Goal: Find specific page/section: Find specific page/section

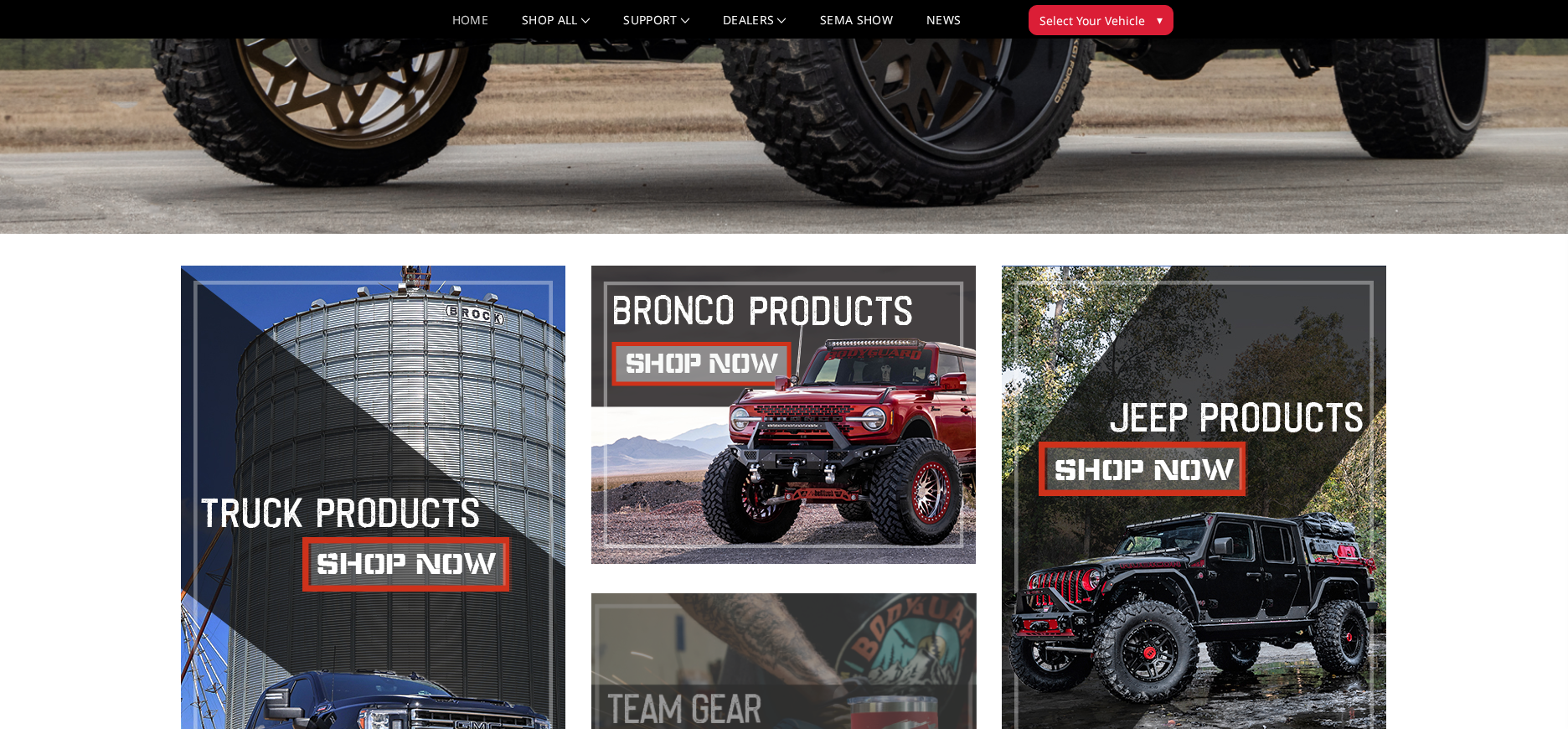
scroll to position [887, 0]
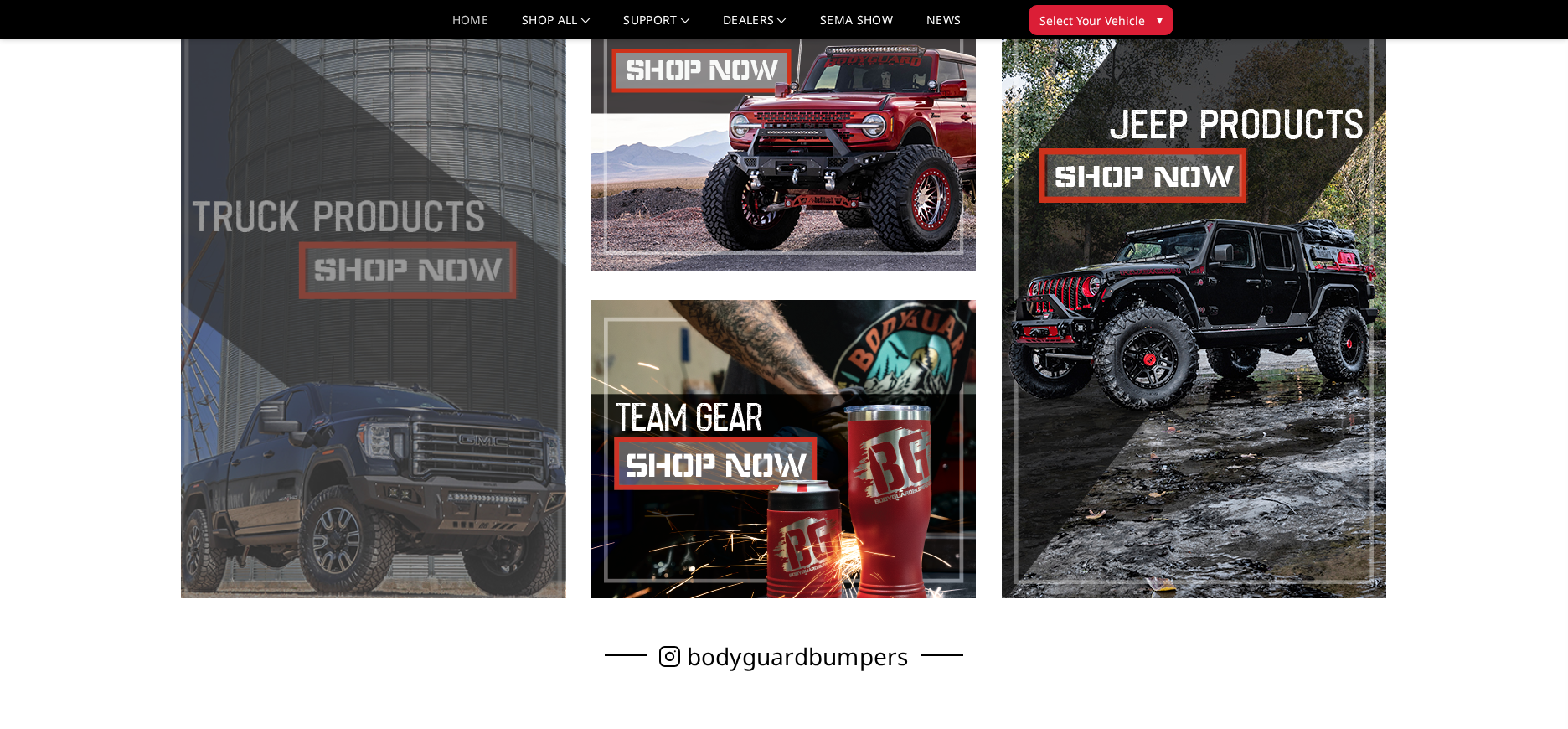
click at [347, 357] on span at bounding box center [374, 285] width 385 height 626
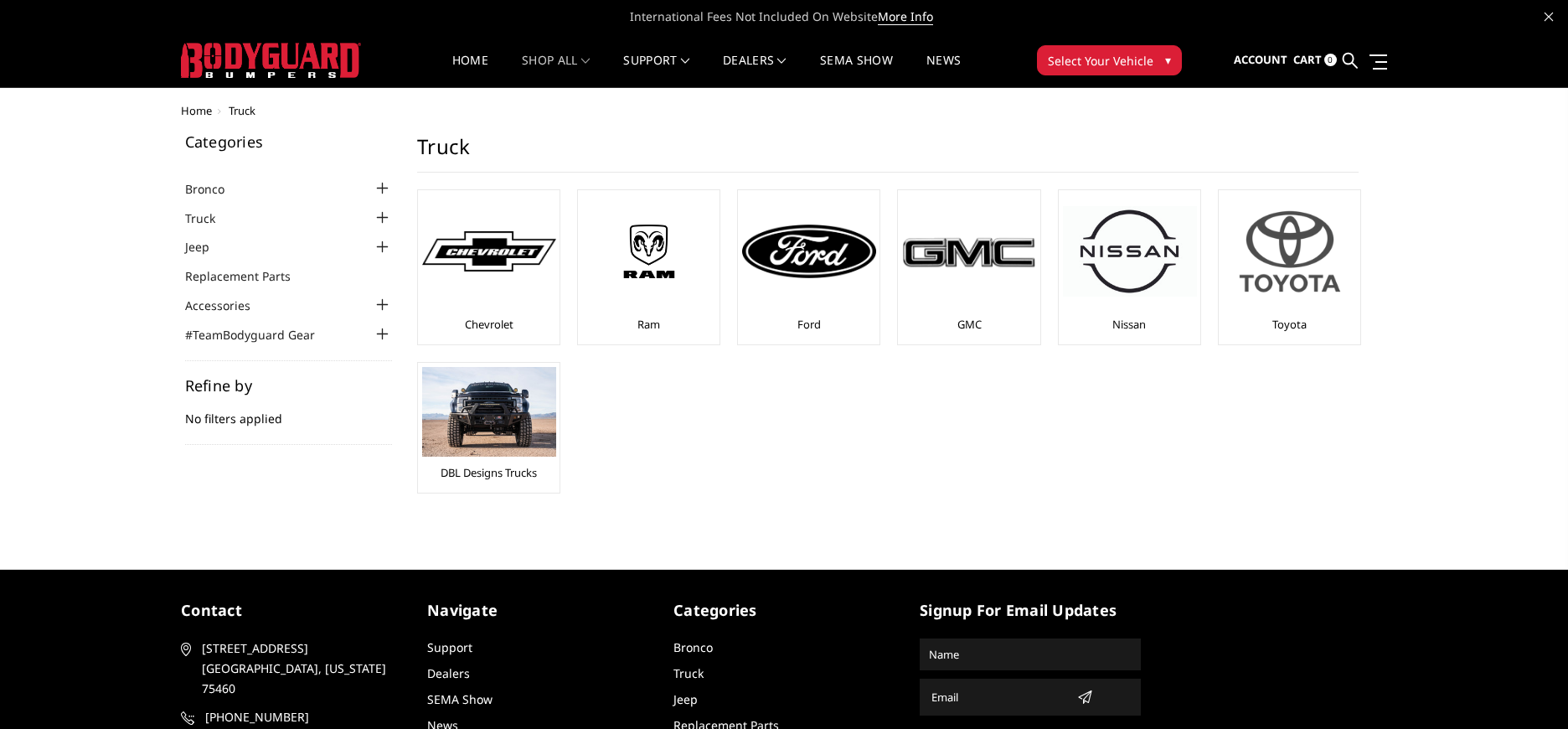
click at [1283, 268] on img at bounding box center [1290, 251] width 134 height 114
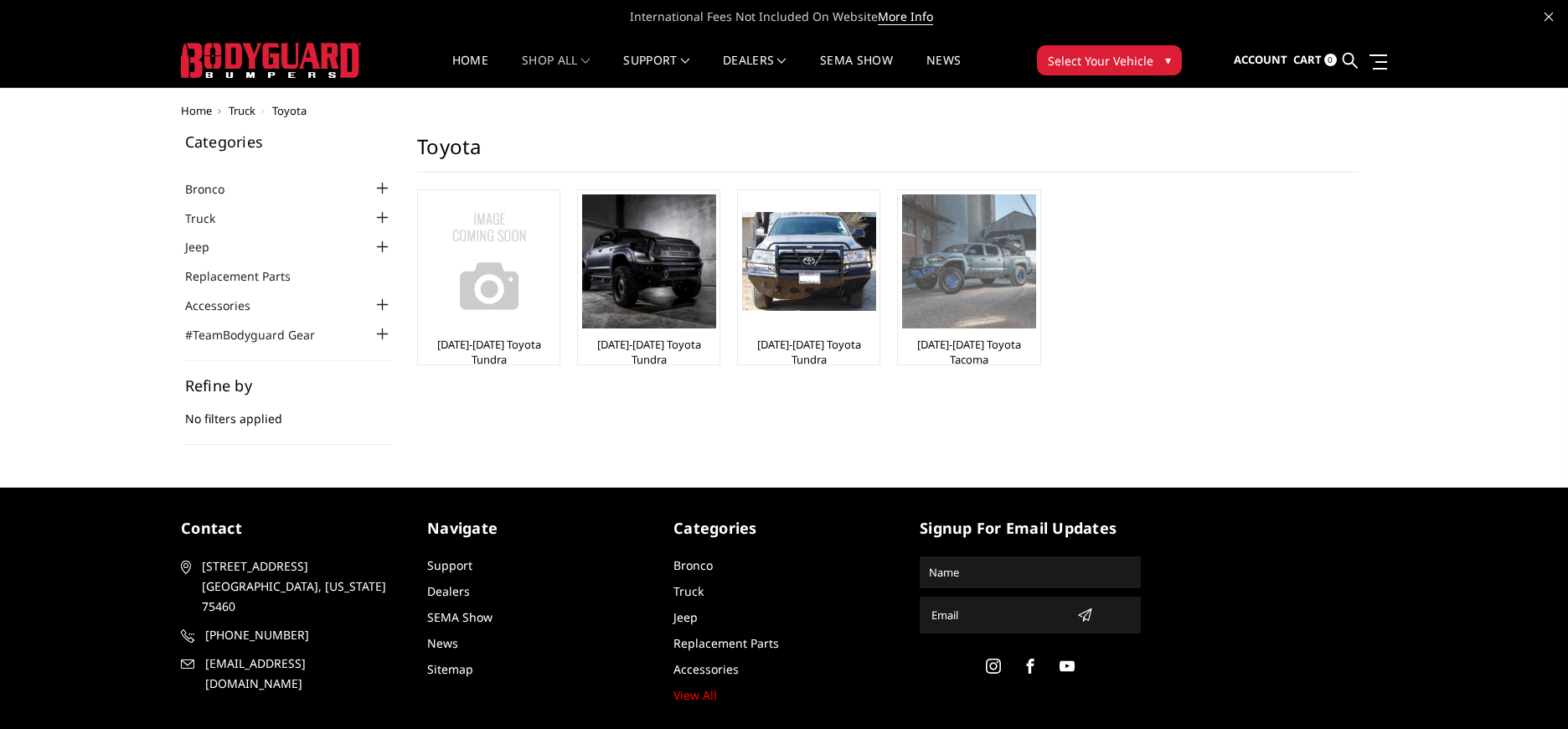
click at [927, 342] on link "[DATE]-[DATE] Toyota Tacoma" at bounding box center [969, 352] width 133 height 30
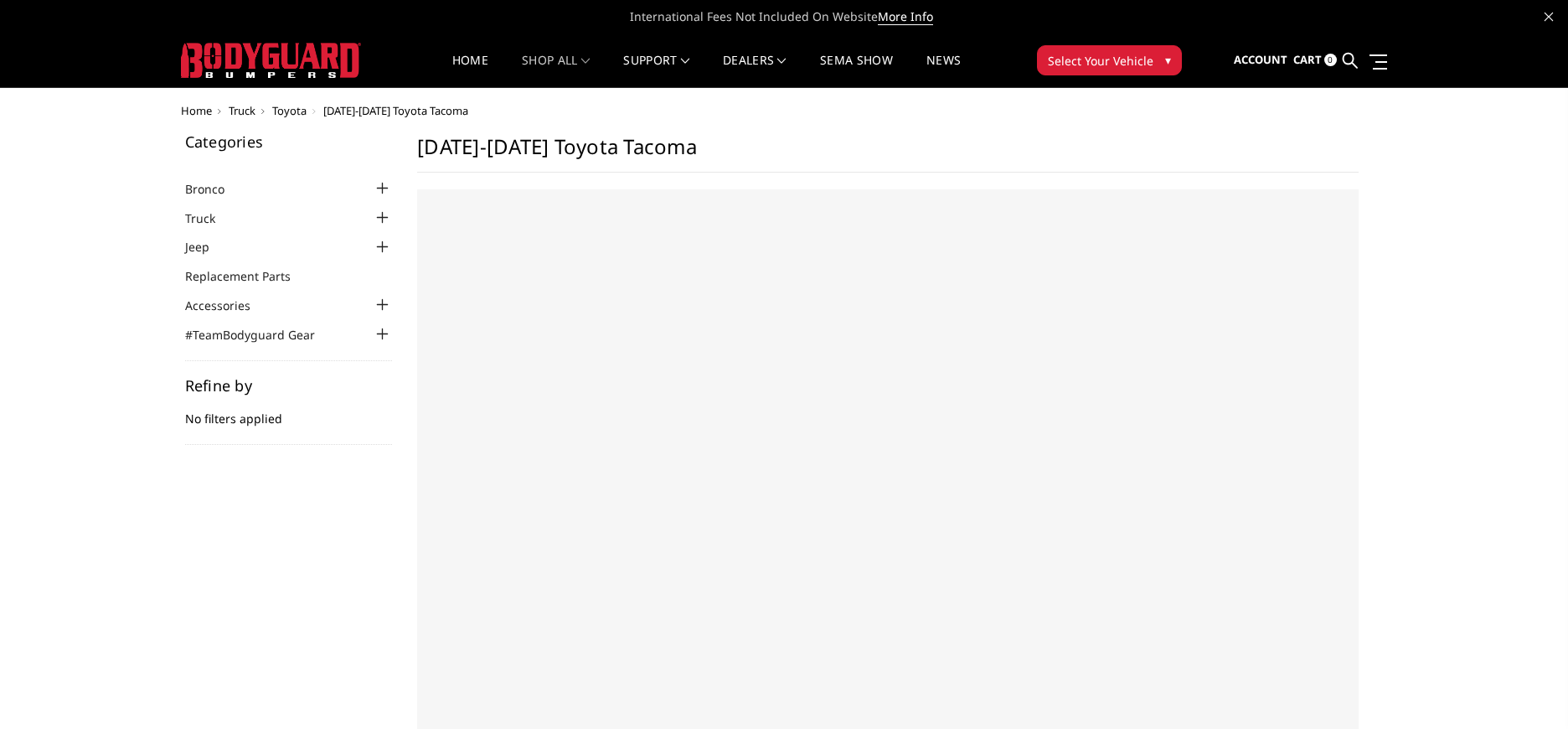
select select "US"
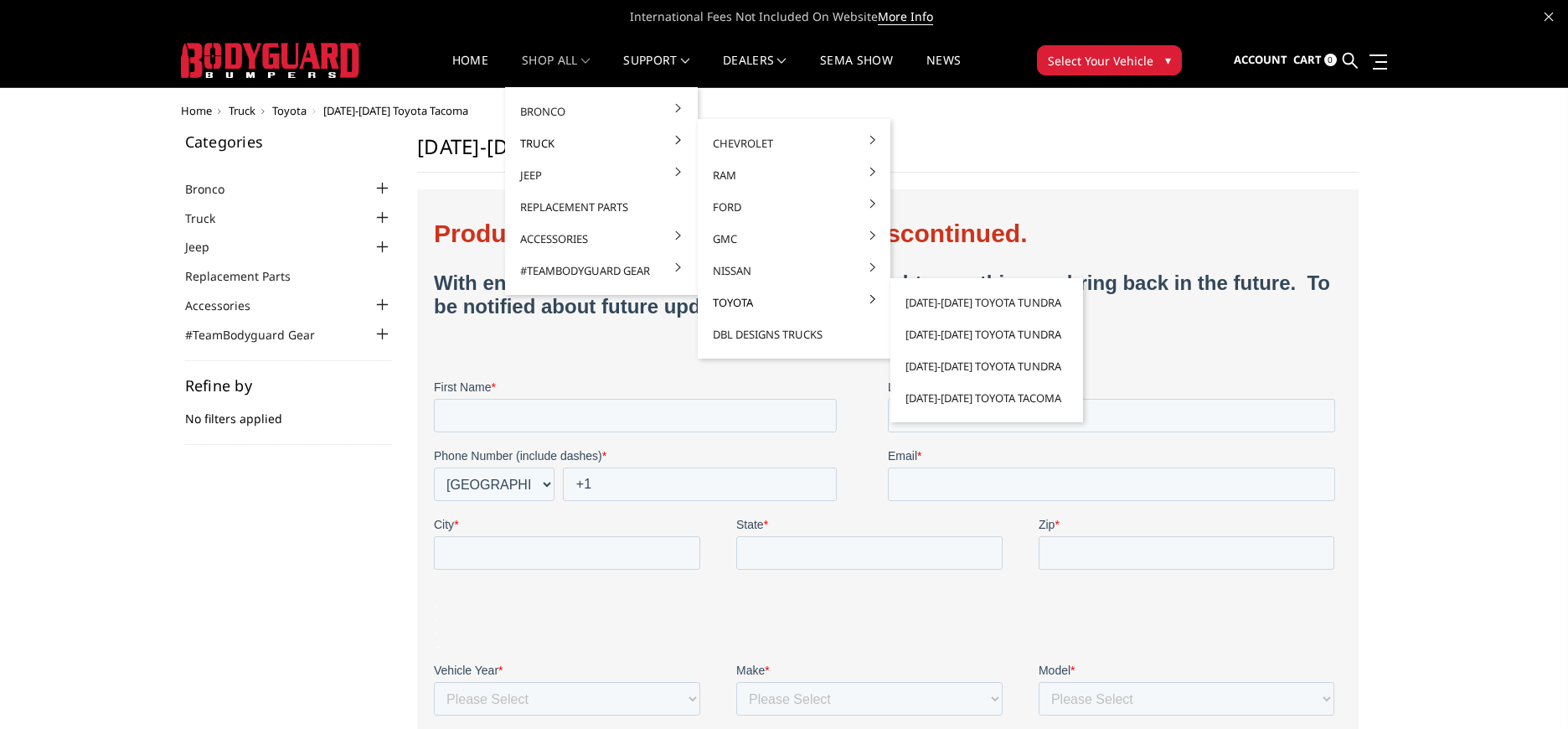
click at [739, 295] on link "Toyota" at bounding box center [794, 303] width 179 height 32
